Goal: Book appointment/travel/reservation

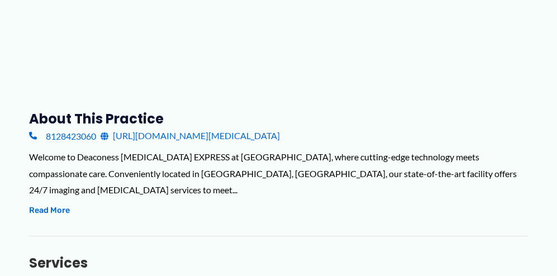
scroll to position [348, 0]
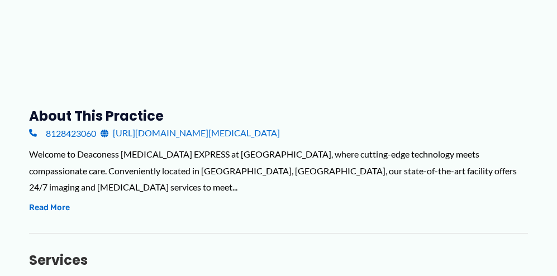
type input "**********"
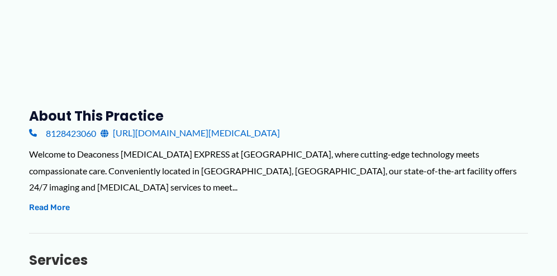
type input "**********"
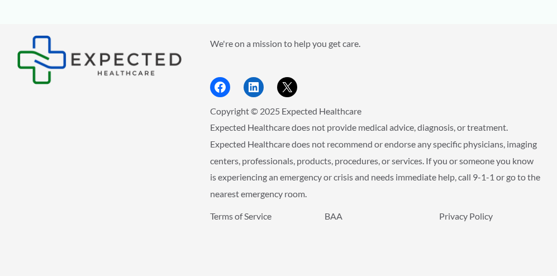
scroll to position [5210, 0]
